Goal: Communication & Community: Ask a question

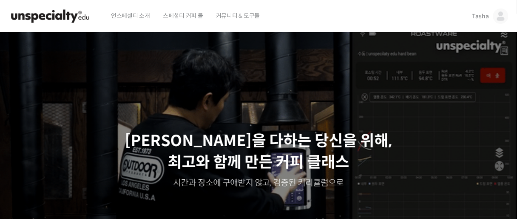
click at [483, 15] on span "Tasha" at bounding box center [480, 16] width 17 height 8
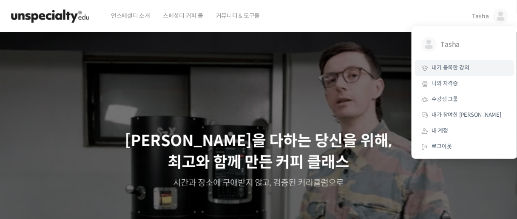
click at [458, 68] on span "내가 등록한 강의" at bounding box center [450, 67] width 37 height 7
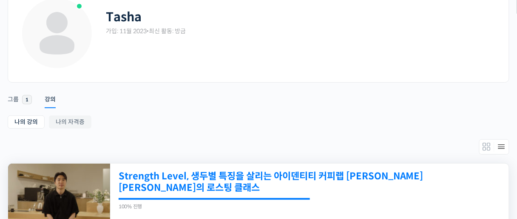
scroll to position [136, 0]
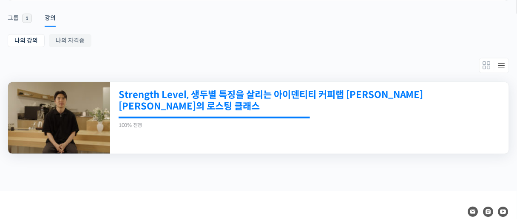
click at [243, 96] on link "Strength Level, 생두별 특징을 살리는 아이덴티티 커피랩 [PERSON_NAME] [PERSON_NAME]의 로스팅 클래스" at bounding box center [271, 100] width 305 height 23
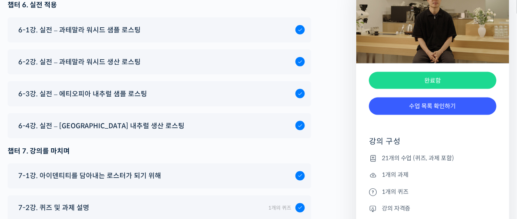
scroll to position [5104, 0]
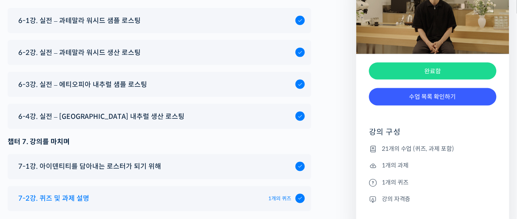
click at [80, 193] on span "7-2강. 퀴즈 및 과제 설명" at bounding box center [53, 198] width 71 height 11
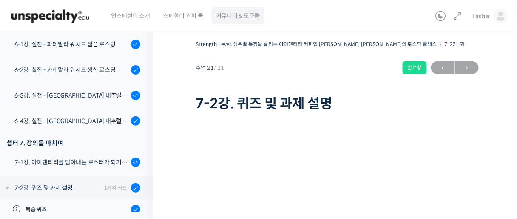
click at [228, 13] on span "커뮤니티 & 도구들" at bounding box center [238, 16] width 44 height 32
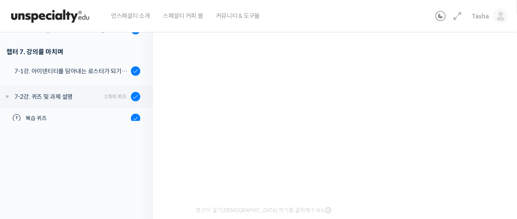
scroll to position [20, 0]
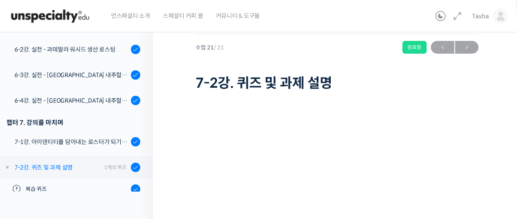
click at [78, 162] on div "7-2강. 퀴즈 및 과제 설명" at bounding box center [57, 166] width 87 height 9
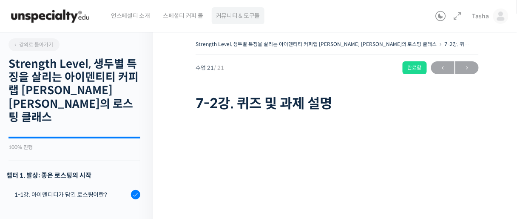
click at [238, 14] on span "커뮤니티 & 도구들" at bounding box center [238, 16] width 44 height 32
click at [17, 43] on icon at bounding box center [15, 44] width 5 height 5
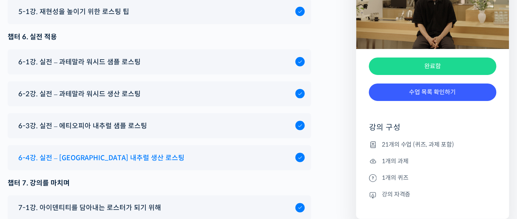
scroll to position [5103, 0]
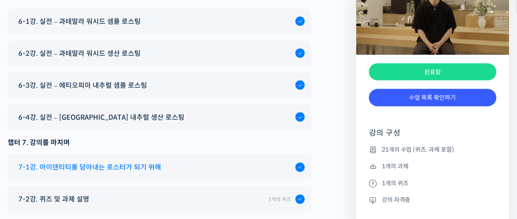
click at [155, 162] on span "7-1강. 아이덴티티를 담아내는 로스터가 되기 위해" at bounding box center [89, 167] width 143 height 11
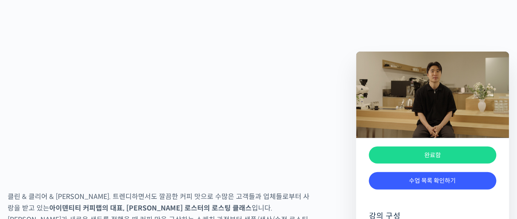
scroll to position [1157, 0]
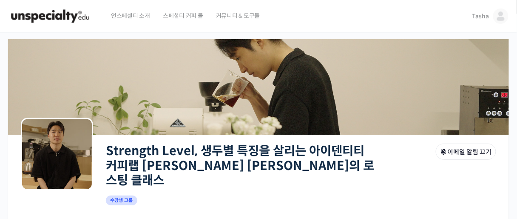
click at [171, 166] on link "Strength Level, 생두별 특징을 살리는 아이덴티티 커피랩 [PERSON_NAME] [PERSON_NAME]의 로스팅 클래스" at bounding box center [240, 165] width 268 height 45
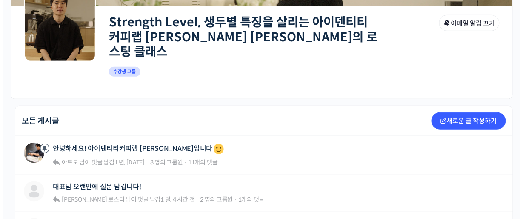
scroll to position [136, 0]
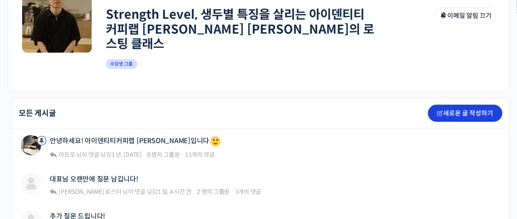
click at [465, 105] on link "새로운 글 작성하기" at bounding box center [465, 113] width 74 height 17
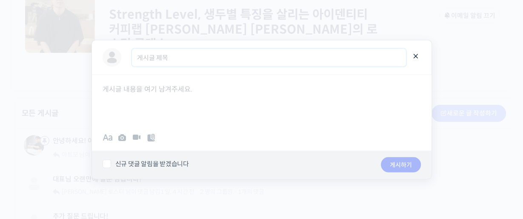
click at [160, 60] on input "게시글 제목" at bounding box center [269, 56] width 274 height 17
type input "안녕하세요 질문드립니다."
click at [130, 97] on div at bounding box center [261, 99] width 339 height 51
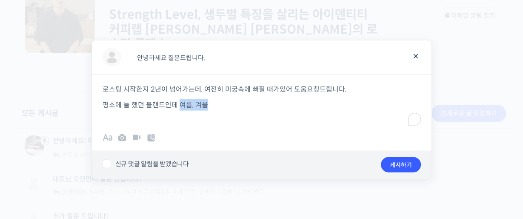
drag, startPoint x: 177, startPoint y: 102, endPoint x: 228, endPoint y: 107, distance: 50.8
click at [228, 107] on p "평소에 늘 했던 블랜드인데 여름, 겨울" at bounding box center [261, 104] width 318 height 11
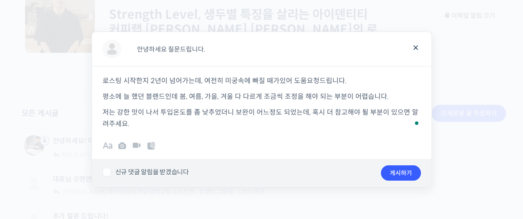
click at [100, 94] on div "로스팅 시작한지 2년이 넘어가는데, 여전히 미궁속에 빠질 때가있어 도움요청드립니다. 평소에 늘 했던 블랜드인데 봄, 여름, 가을, 겨울 다 다…" at bounding box center [261, 97] width 339 height 63
click at [143, 125] on p "저는 강한 맛이 나서 투입온도를 좀 낮추었더니 보완이 어느정도 되었는데, 혹시 더 참고해야 될 부분이 있으면 알려주세요." at bounding box center [261, 117] width 318 height 23
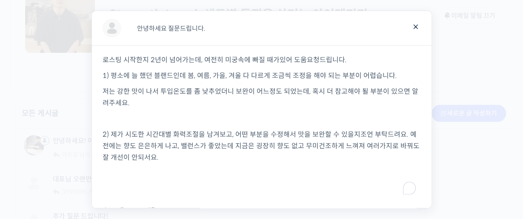
click at [171, 75] on p "1) 평소에 늘 했던 블랜드인데 봄, 여름, 가을, 겨울 다 다르게 조금씩 조정을 해야 되는 부분이 어렵습니다." at bounding box center [261, 75] width 318 height 11
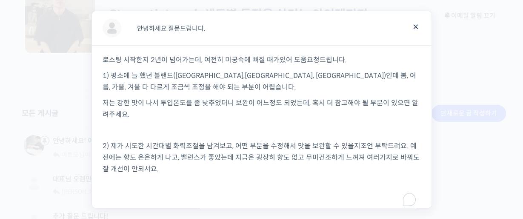
click at [144, 116] on p "저는 강한 맛이 나서 투입온도를 좀 낮추었더니 보완이 어느정도 되었는데, 혹시 더 참고해야 될 부분이 있으면 알려주세요." at bounding box center [261, 108] width 318 height 23
click at [159, 173] on p "2) 제가 시도한 시간대별 화력조절을 남겨보고, 어떤 부분을 수정해서 맛을 보완할 수 있을지조언 부탁드려요. 예전에는 향도 은은하게 나고, 밸…" at bounding box center [261, 157] width 318 height 34
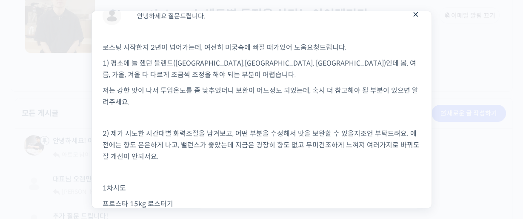
scroll to position [28, 0]
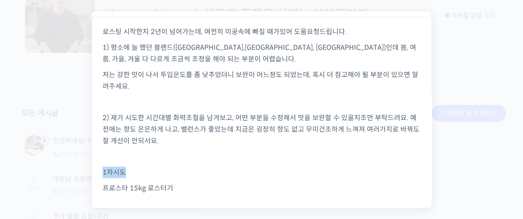
drag, startPoint x: 128, startPoint y: 170, endPoint x: 95, endPoint y: 171, distance: 32.8
click at [95, 171] on div "로스팅 시작한지 2년이 넘어가는데, 여전히 미궁속에 빠질 때가있어 도움요청드립니다. 1) 평소에 늘 했던 블랜드(브라질,콜롬비아, 에티오피아)…" at bounding box center [261, 129] width 339 height 224
click at [106, 183] on p "To enrich screen reader interactions, please activate Accessibility in Grammarl…" at bounding box center [261, 187] width 318 height 11
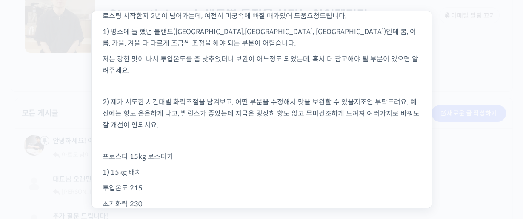
click at [188, 154] on p "프로스타 15kg 로스터기" at bounding box center [261, 156] width 318 height 11
click at [198, 156] on span "프로스타 15kg 로스터기 lpg 가스 1시간 예열" at bounding box center [167, 156] width 130 height 9
click at [274, 156] on p "프로스타 15kg 로스터기 lpg 가스 , 150도로 1시간 예열" at bounding box center [261, 156] width 318 height 11
drag, startPoint x: 259, startPoint y: 157, endPoint x: 264, endPoint y: 157, distance: 4.7
click at [264, 157] on p "프로스타 15kg 로스터기 lpg 가스 , 150도로 1시간 예열후" at bounding box center [261, 156] width 318 height 11
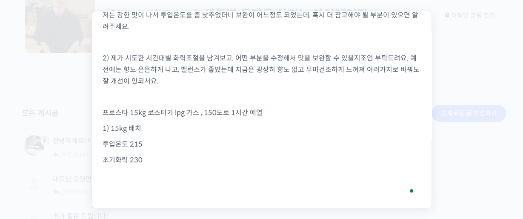
scroll to position [112, 0]
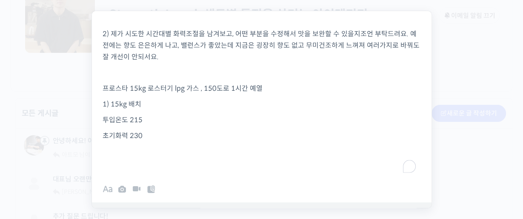
click at [155, 137] on p "초기화력 230" at bounding box center [261, 135] width 318 height 11
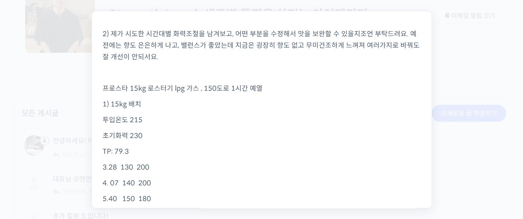
scroll to position [122, 0]
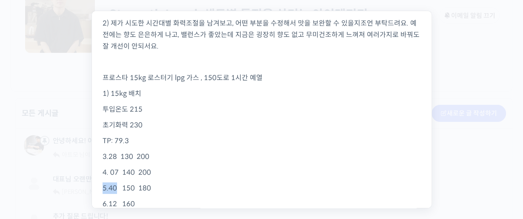
drag, startPoint x: 102, startPoint y: 187, endPoint x: 116, endPoint y: 190, distance: 13.5
click at [116, 190] on p "5.40 150 180" at bounding box center [261, 187] width 318 height 11
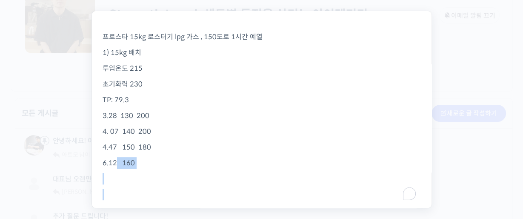
scroll to position [174, 0]
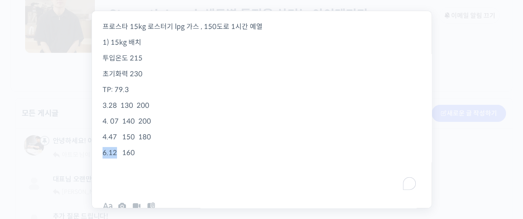
drag, startPoint x: 115, startPoint y: 202, endPoint x: 100, endPoint y: 153, distance: 51.5
click at [100, 153] on div "로스팅 시작한지 2년이 넘어가는데, 여전히 미궁속에 빠질 때가있어 도움요청드립니다. 1) 평소에 늘 했던 블랜드(브라질,콜롬비아, 에티오피아)…" at bounding box center [261, 31] width 339 height 318
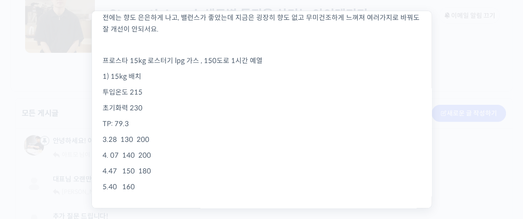
click at [143, 189] on p "5.40 160" at bounding box center [261, 186] width 318 height 11
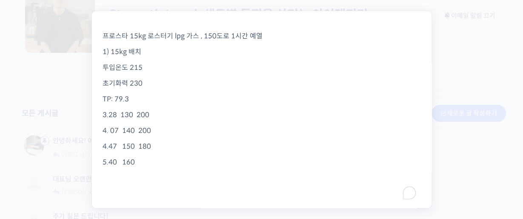
scroll to position [174, 0]
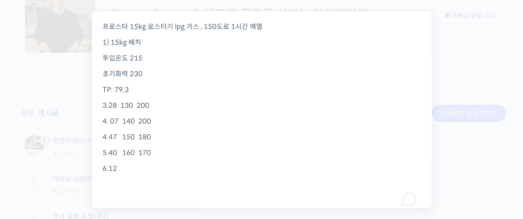
click at [118, 168] on p "6.12" at bounding box center [261, 167] width 318 height 11
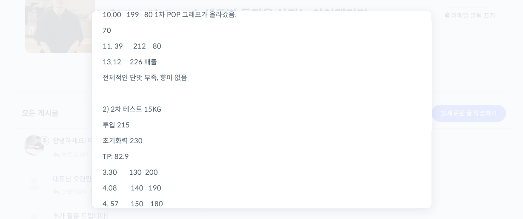
scroll to position [437, 0]
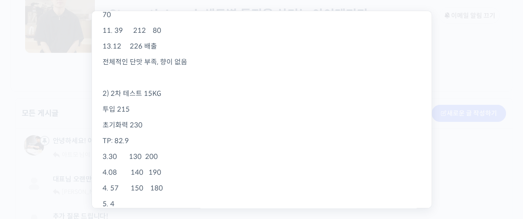
drag, startPoint x: 109, startPoint y: 206, endPoint x: 116, endPoint y: 206, distance: 6.8
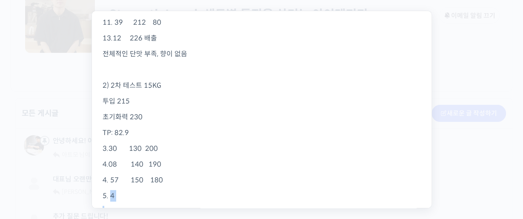
click at [116, 199] on p "5. 4" at bounding box center [261, 195] width 318 height 11
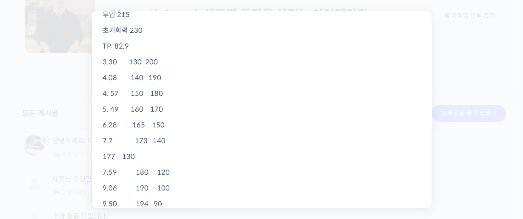
scroll to position [547, 0]
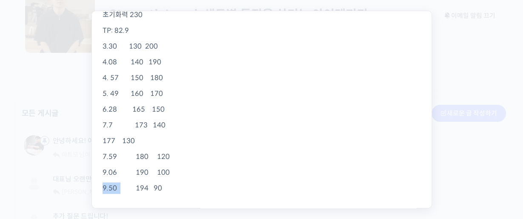
drag, startPoint x: 119, startPoint y: 189, endPoint x: 91, endPoint y: 185, distance: 27.9
click at [91, 185] on div "게시글 제목 안녕하세요 질문드립니다. 취소하기 로스팅 시작한지 2년이 넘어가는데, 여전히 미궁속에 빠질 때가있어 도움요청드립니다. 1) 평소에…" at bounding box center [261, 109] width 340 height 197
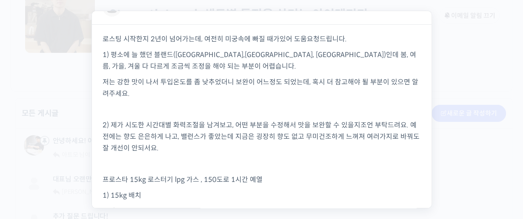
scroll to position [0, 0]
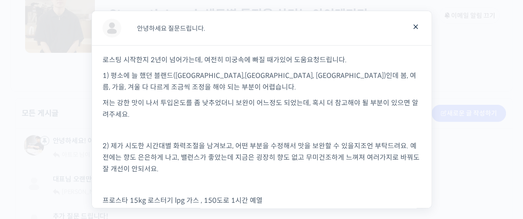
click at [171, 172] on p "2) 제가 시도한 시간대별 화력조절을 남겨보고, 어떤 부분을 수정해서 맛을 보완할 수 있을지조언 부탁드려요. 예전에는 향도 은은하게 나고, 밸…" at bounding box center [261, 157] width 318 height 34
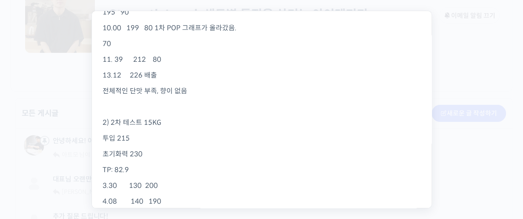
scroll to position [646, 0]
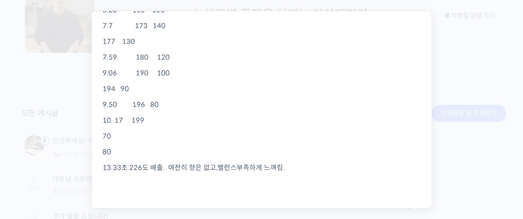
click at [299, 169] on p "13.33초 226도 배출. 여전히 향은 없고,밸런스부족하게 느껴짐." at bounding box center [261, 167] width 318 height 11
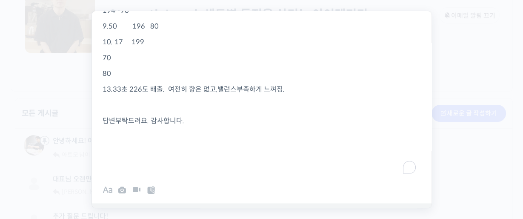
scroll to position [747, 0]
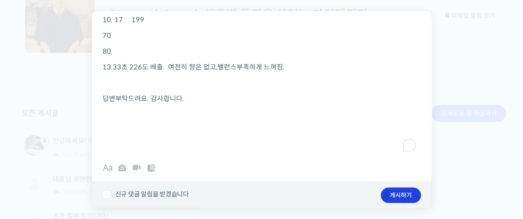
click at [393, 197] on button "게시하기" at bounding box center [401, 194] width 40 height 15
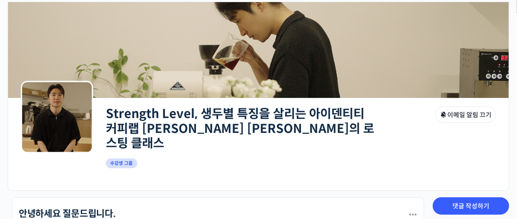
scroll to position [34, 0]
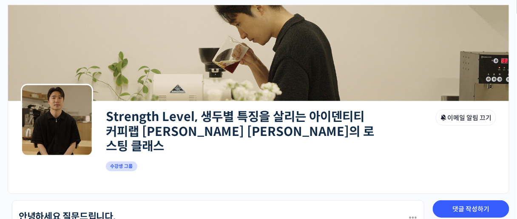
click at [124, 161] on span "수강생 그룹" at bounding box center [121, 166] width 31 height 10
